Goal: Transaction & Acquisition: Purchase product/service

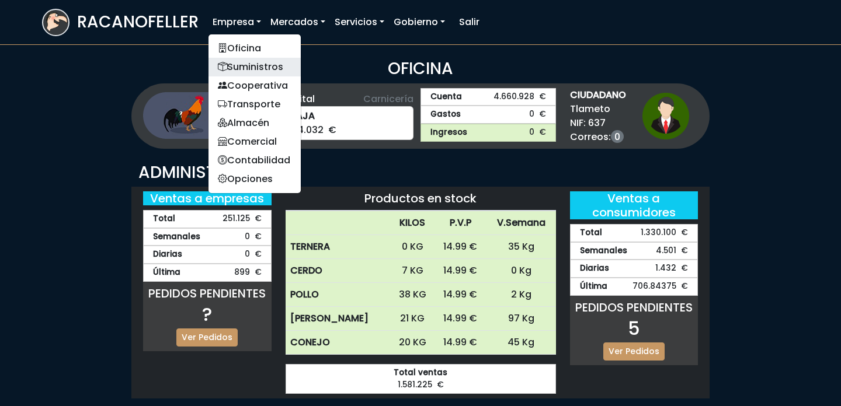
click at [244, 63] on link "Suministros" at bounding box center [254, 67] width 92 height 19
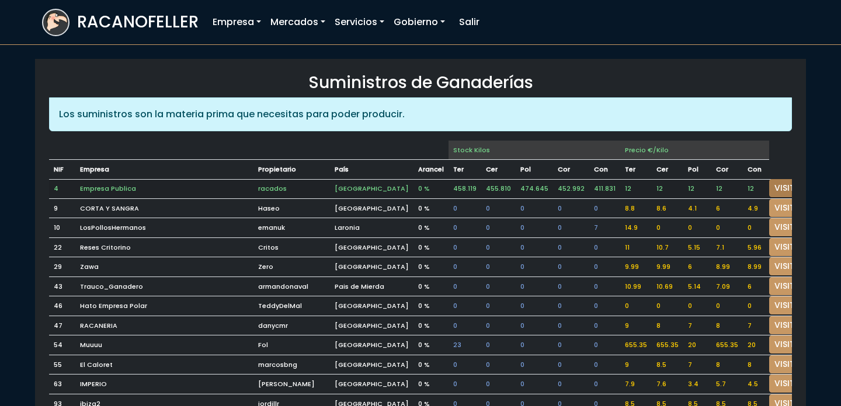
click at [769, 187] on link "VISITAR" at bounding box center [790, 188] width 42 height 18
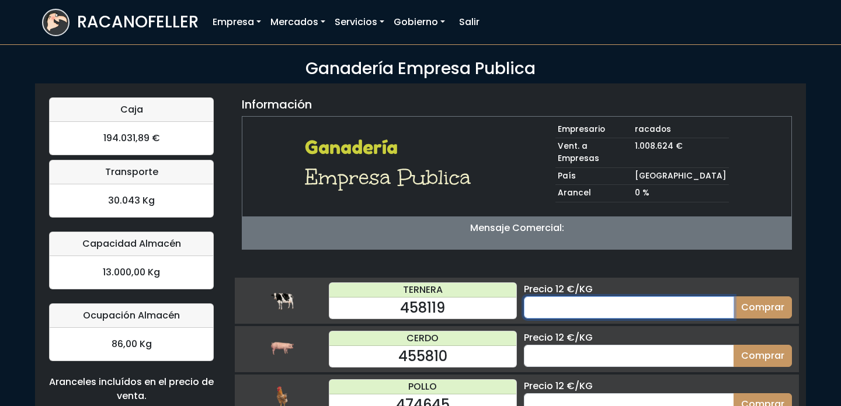
click at [610, 297] on input "number" at bounding box center [629, 308] width 210 height 22
type input "30"
click at [733, 297] on button "Comprar" at bounding box center [762, 308] width 58 height 22
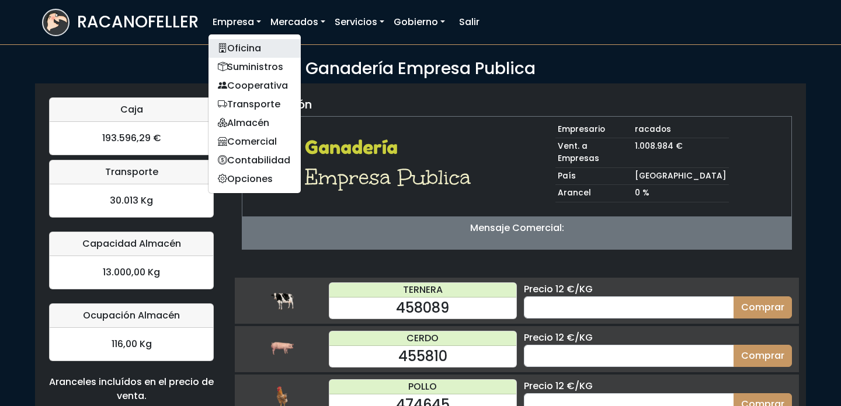
click at [248, 40] on link "Oficina" at bounding box center [254, 48] width 92 height 19
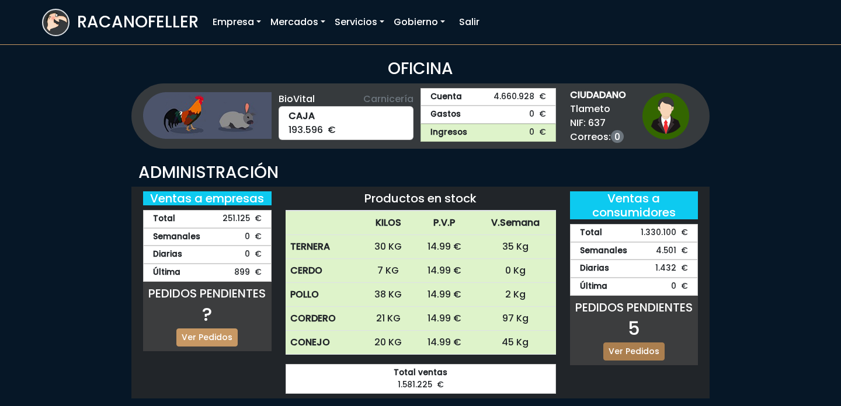
click at [620, 354] on link "Ver Pedidos" at bounding box center [633, 352] width 61 height 18
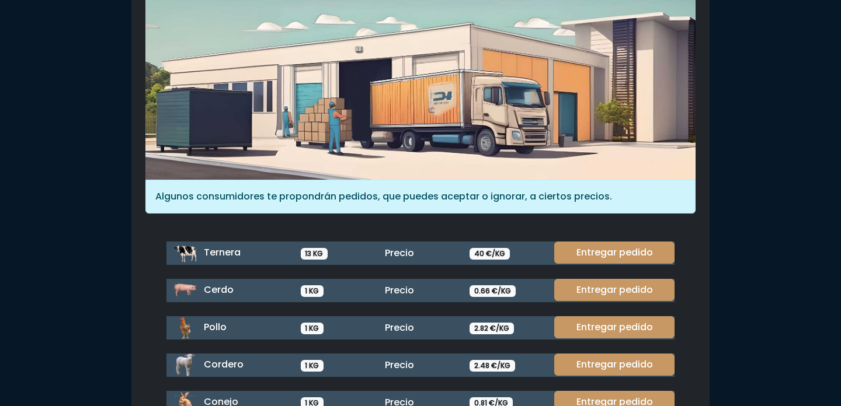
scroll to position [115, 0]
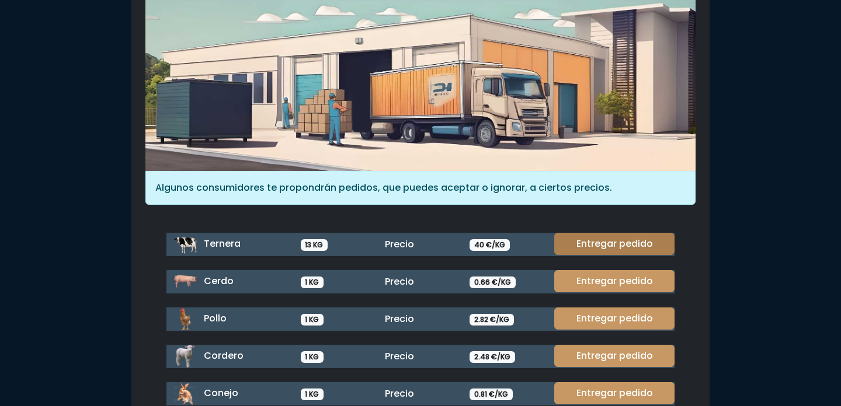
click at [583, 235] on link "Entregar pedido" at bounding box center [614, 244] width 120 height 22
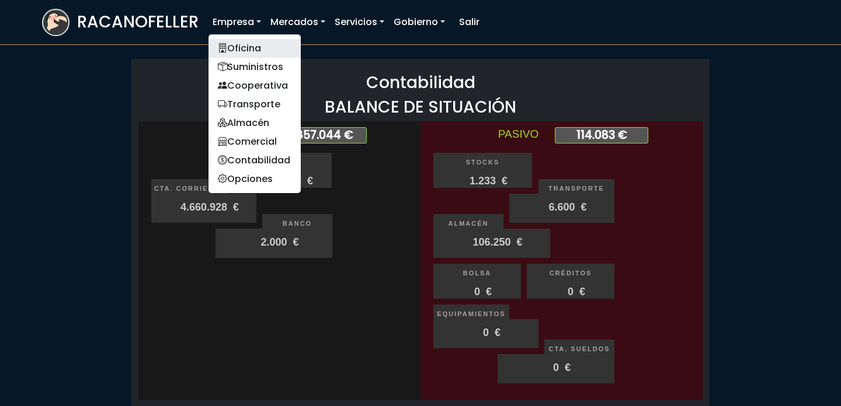
click at [252, 53] on link "Oficina" at bounding box center [254, 48] width 92 height 19
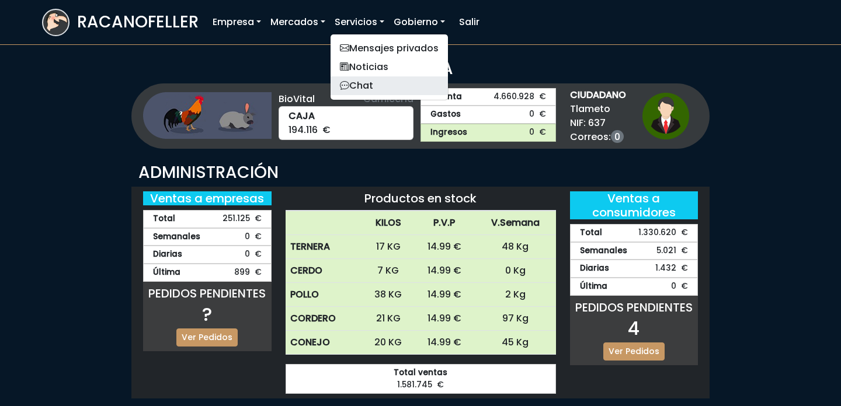
click at [362, 84] on link "Chat" at bounding box center [389, 85] width 117 height 19
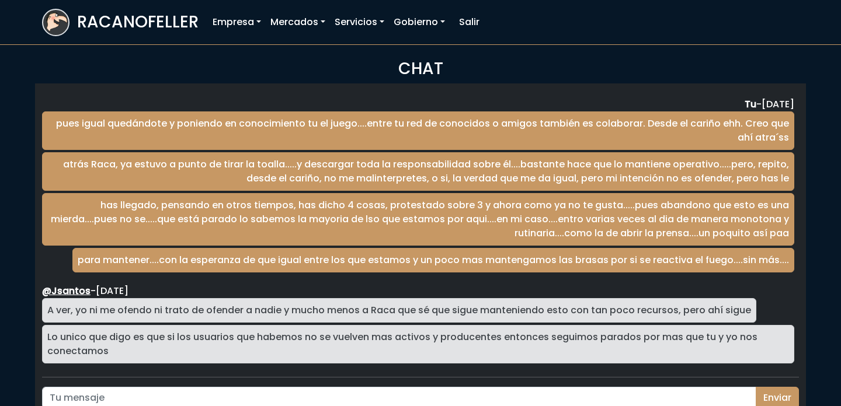
scroll to position [1932, 0]
